Goal: Information Seeking & Learning: Learn about a topic

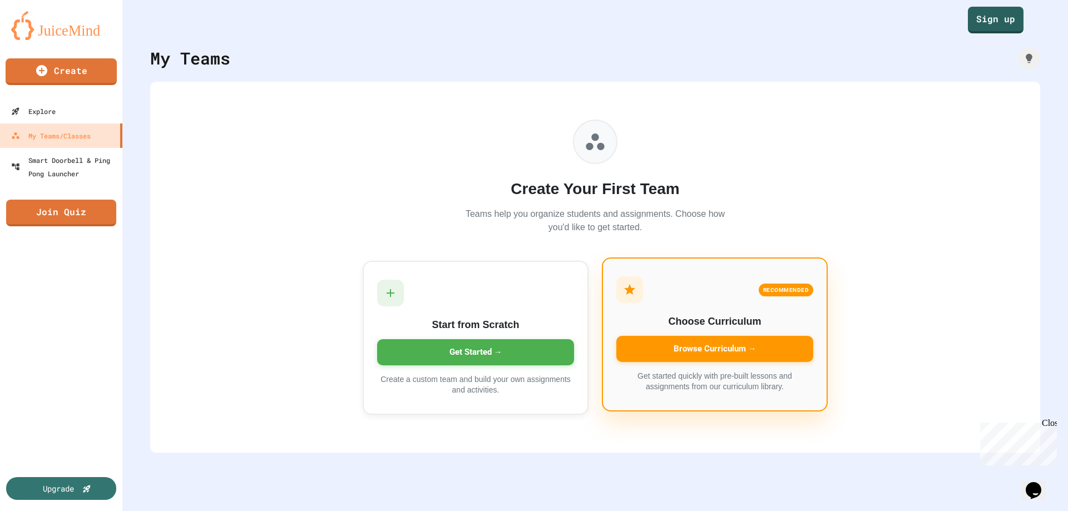
click at [728, 348] on div "Browse Curriculum →" at bounding box center [714, 349] width 197 height 26
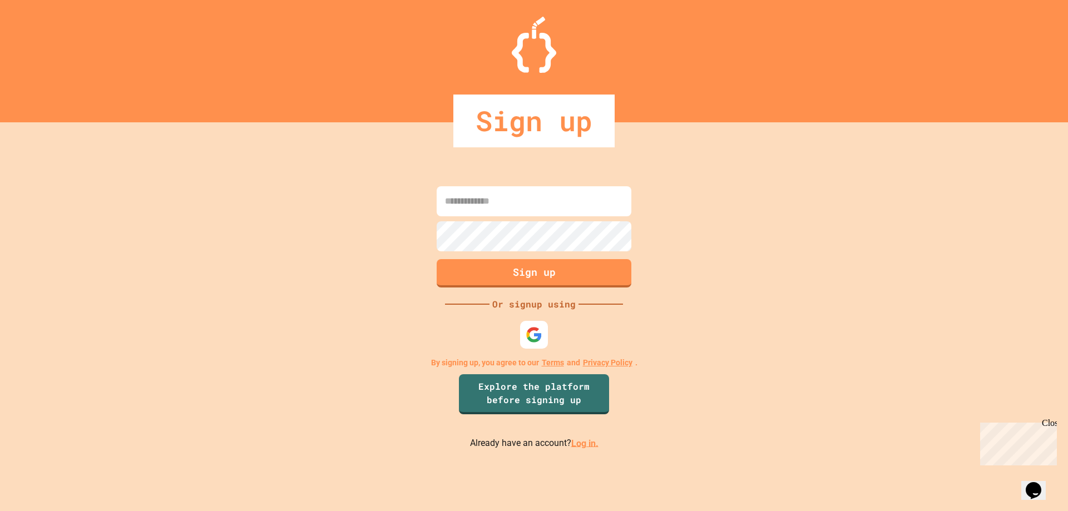
click at [483, 202] on input at bounding box center [534, 201] width 195 height 30
click at [534, 335] on img at bounding box center [534, 334] width 18 height 18
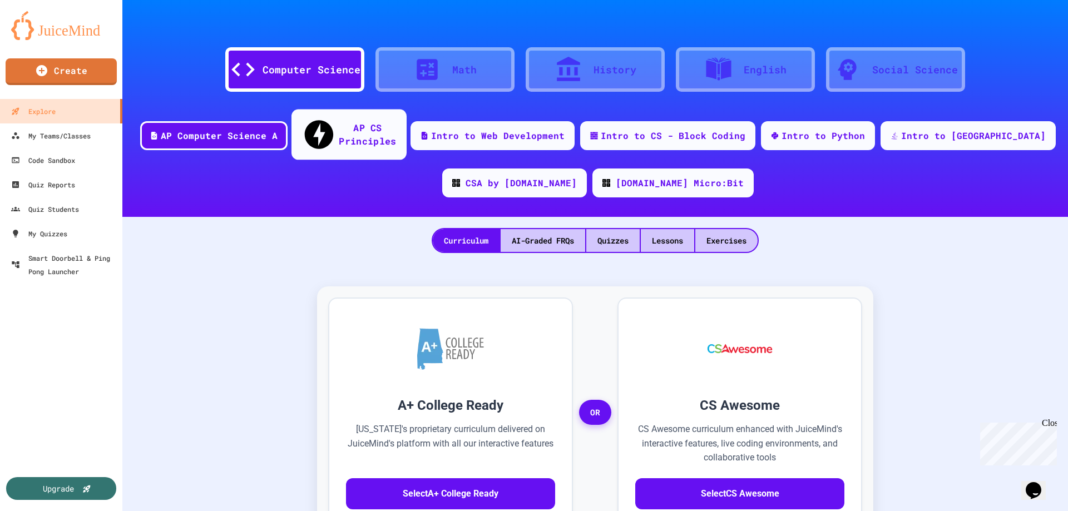
click at [382, 122] on div "AP CS Principles" at bounding box center [367, 134] width 57 height 27
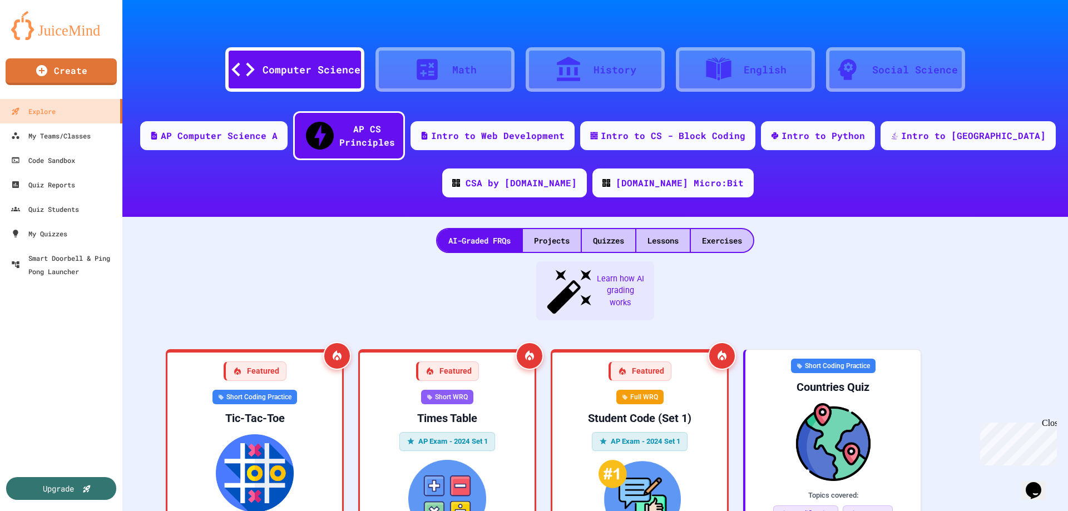
scroll to position [111, 0]
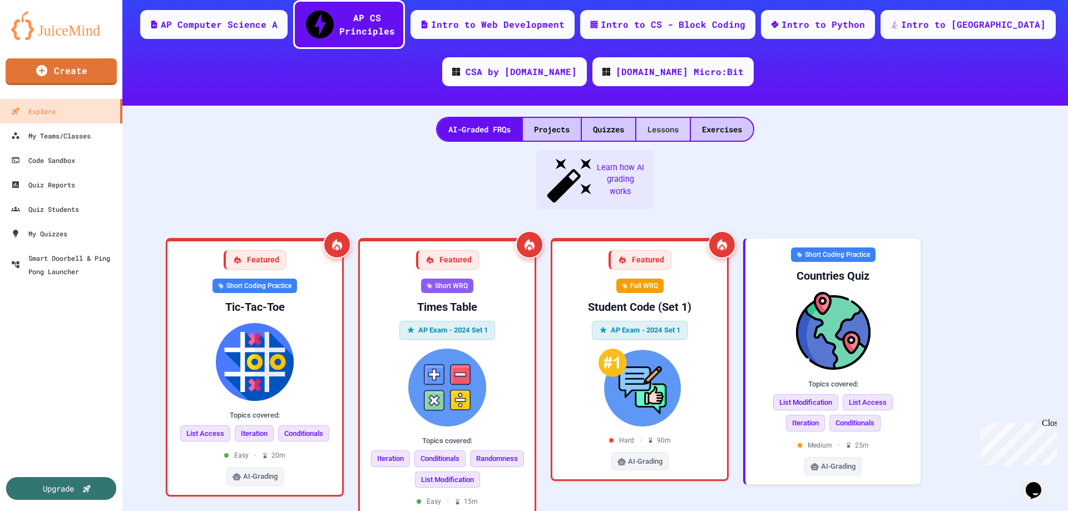
click at [665, 118] on div "Lessons" at bounding box center [662, 129] width 53 height 23
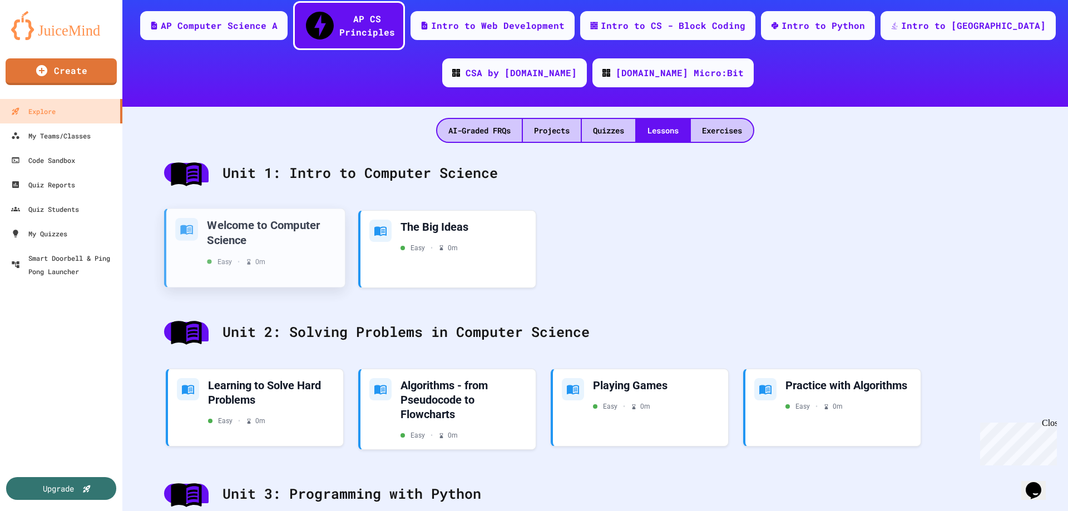
scroll to position [111, 0]
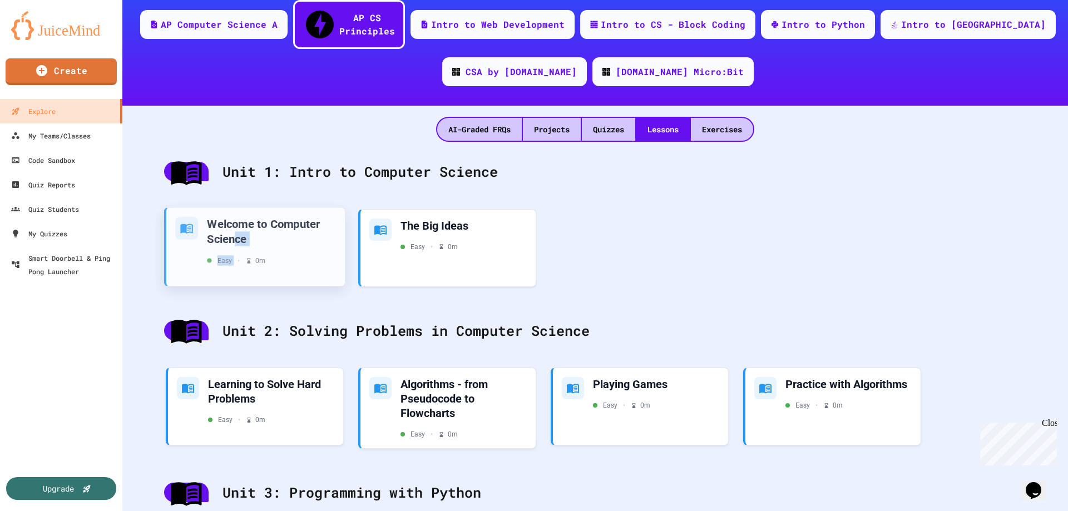
click at [236, 226] on div "Welcome to Computer Science Easy • 0 m" at bounding box center [271, 240] width 129 height 49
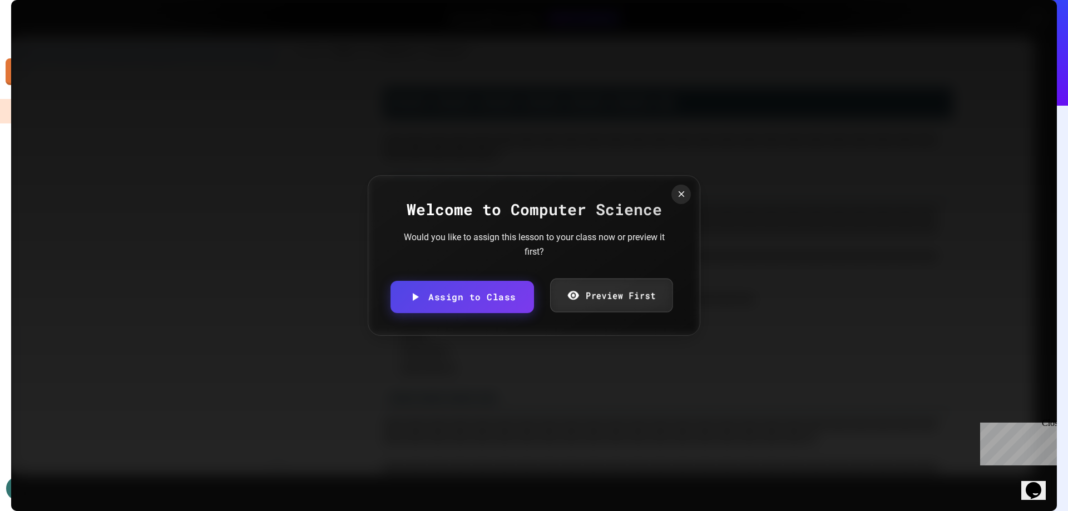
scroll to position [1758, 0]
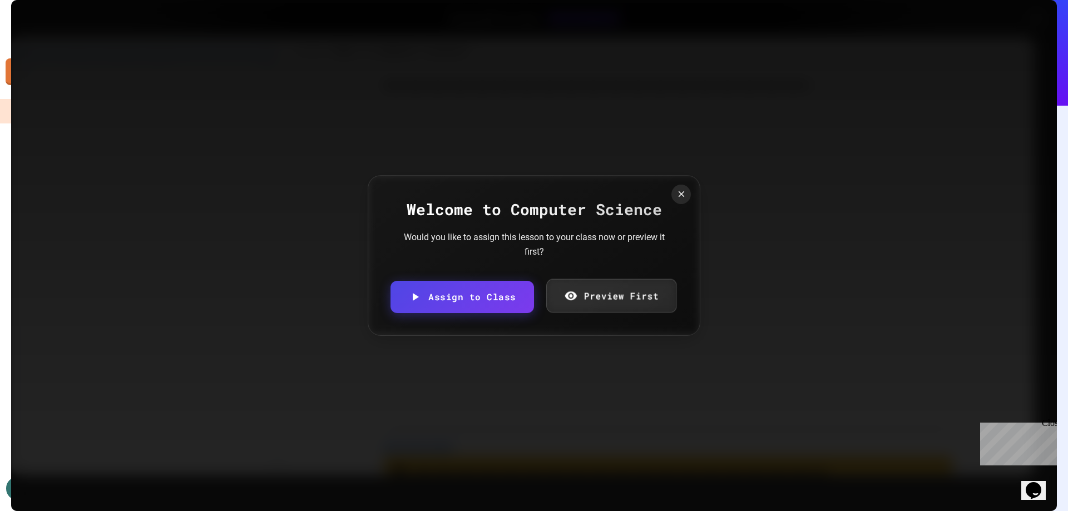
click at [589, 296] on link "Preview First" at bounding box center [611, 296] width 130 height 34
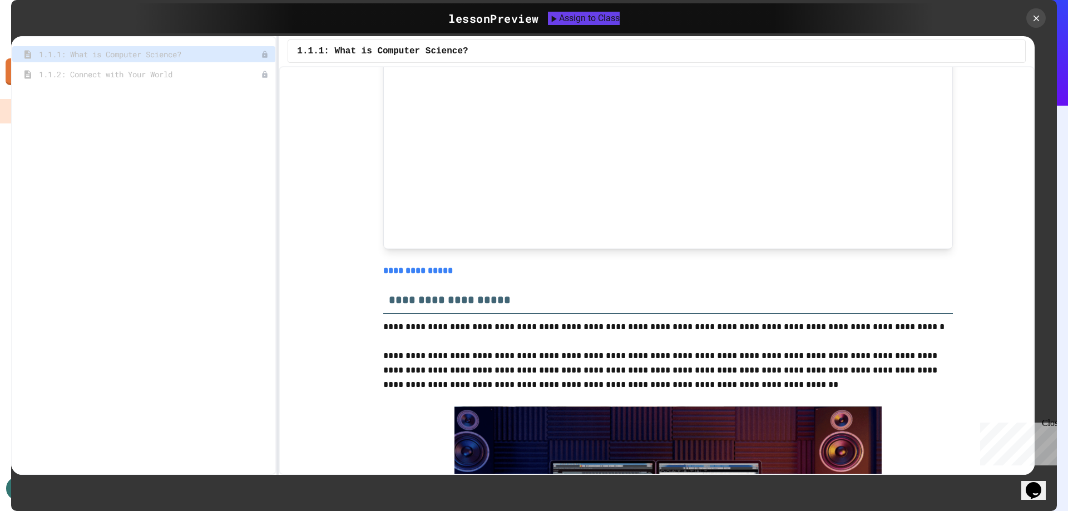
scroll to position [1065, 0]
